Goal: Find specific page/section: Find specific page/section

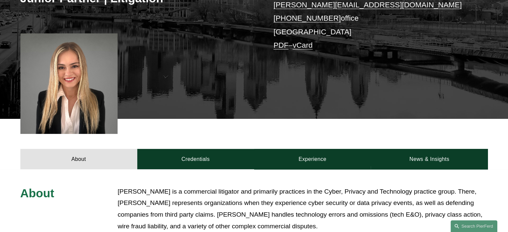
scroll to position [33, 0]
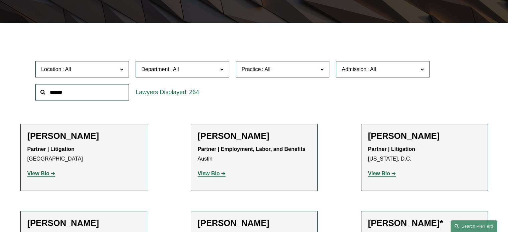
scroll to position [167, 0]
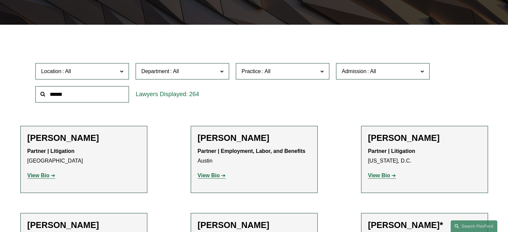
click at [63, 94] on input "text" at bounding box center [81, 94] width 93 height 16
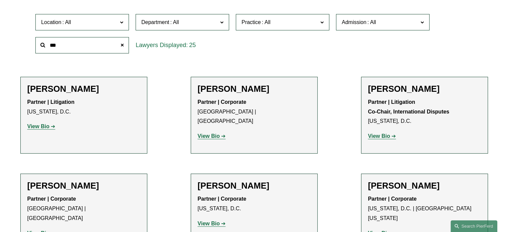
scroll to position [100, 0]
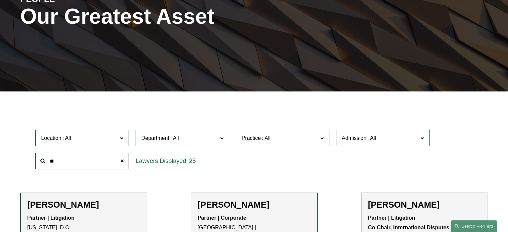
type input "*"
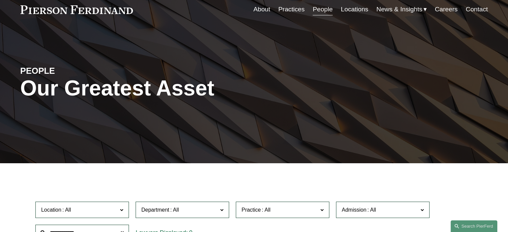
scroll to position [67, 0]
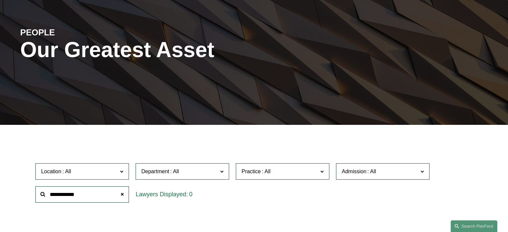
type input "**********"
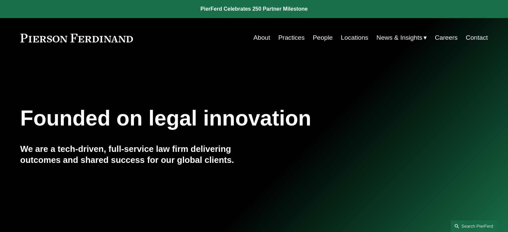
click at [320, 37] on link "People" at bounding box center [322, 37] width 20 height 13
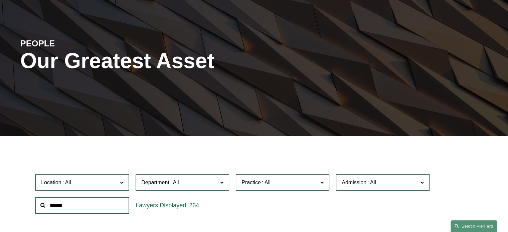
scroll to position [134, 0]
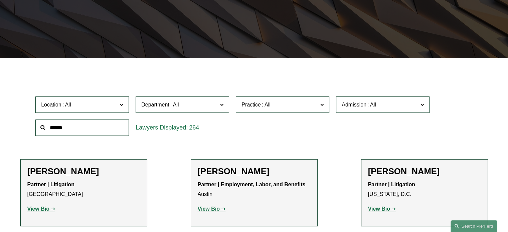
click at [53, 132] on input "text" at bounding box center [81, 128] width 93 height 16
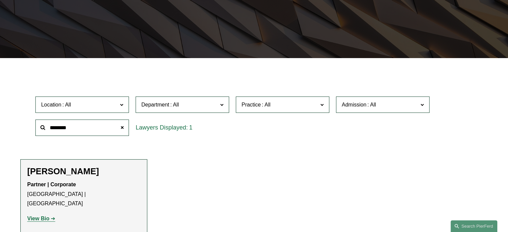
type input "********"
click at [44, 216] on strong "View Bio" at bounding box center [38, 219] width 22 height 6
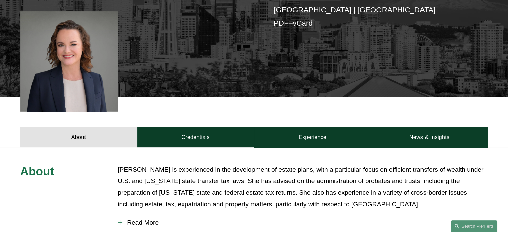
scroll to position [200, 0]
